Goal: Task Accomplishment & Management: Complete application form

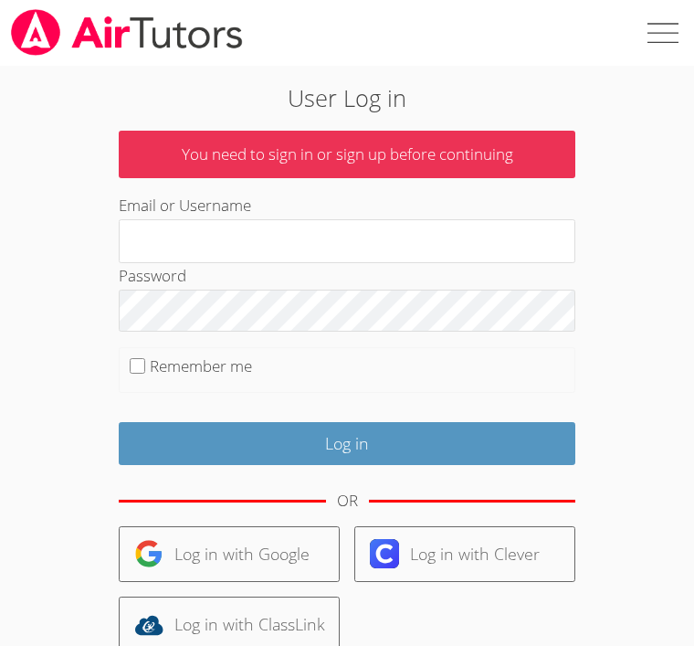
click at [511, 234] on input "Email or Username" at bounding box center [347, 241] width 457 height 44
click at [519, 233] on input "Email or Username" at bounding box center [347, 241] width 457 height 44
type input "CHLOEEE"
type input "CHLOEY"
click at [347, 438] on input "Log in" at bounding box center [347, 443] width 457 height 43
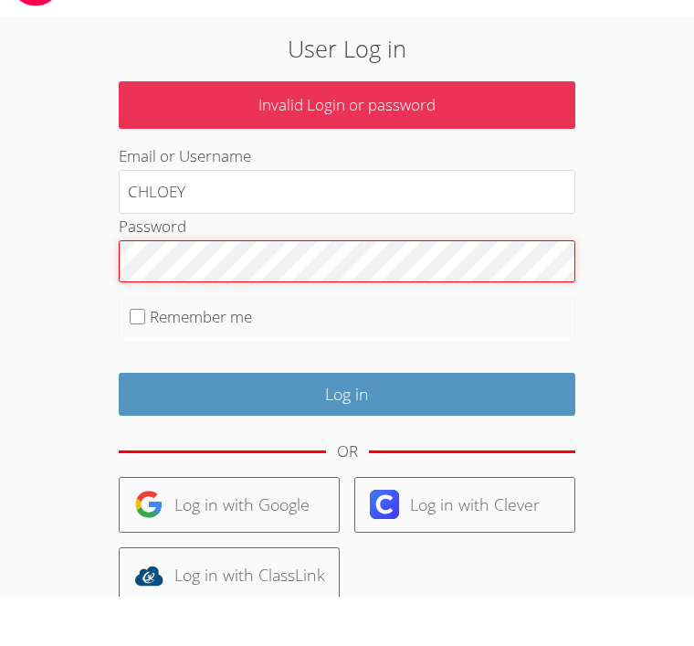
click at [347, 422] on input "Log in" at bounding box center [347, 443] width 457 height 43
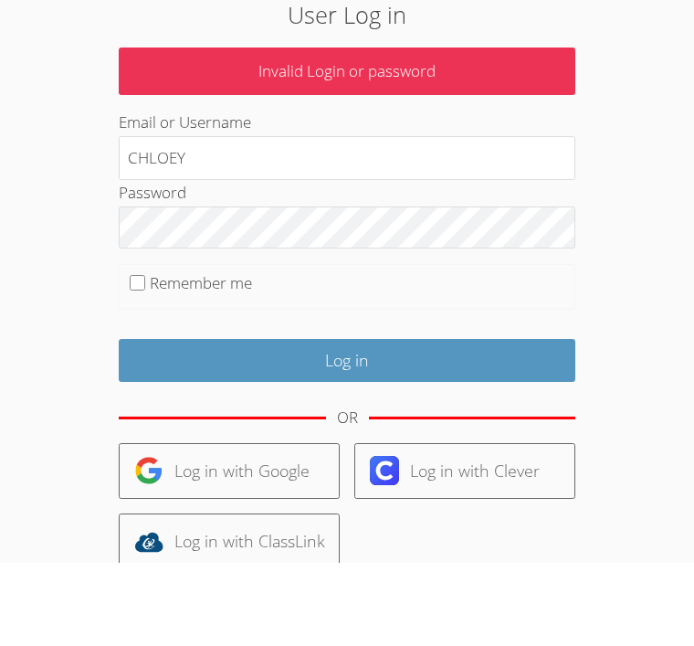
scroll to position [89, 0]
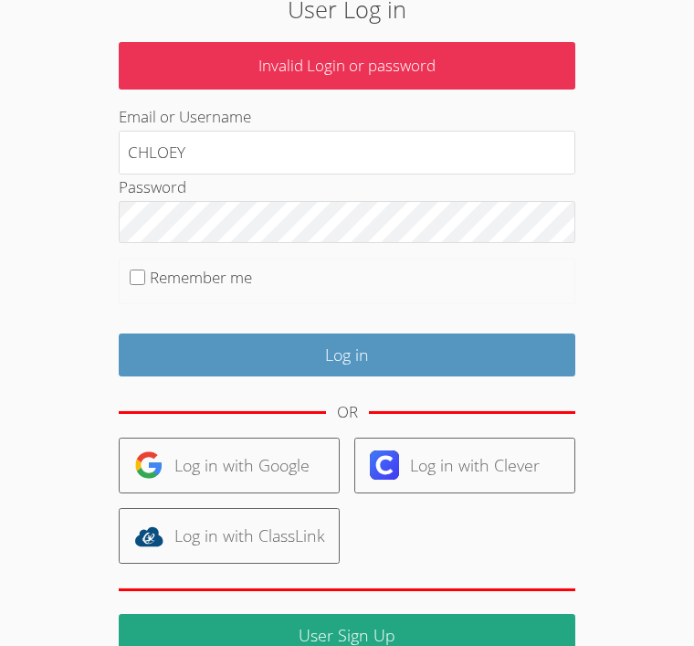
click at [470, 639] on link "User Sign Up" at bounding box center [347, 635] width 457 height 43
